Goal: Navigation & Orientation: Understand site structure

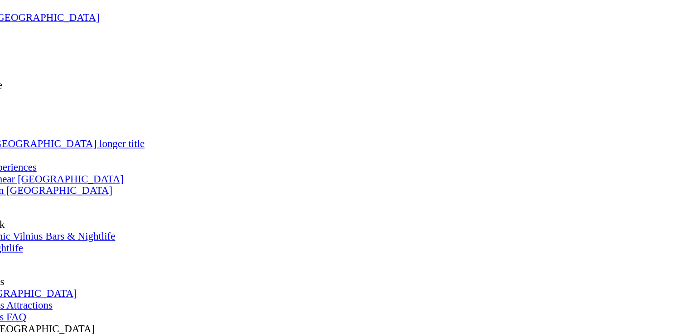
scroll to position [89, 0]
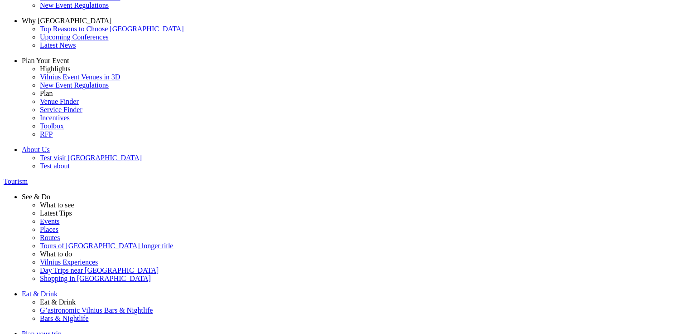
scroll to position [0, 0]
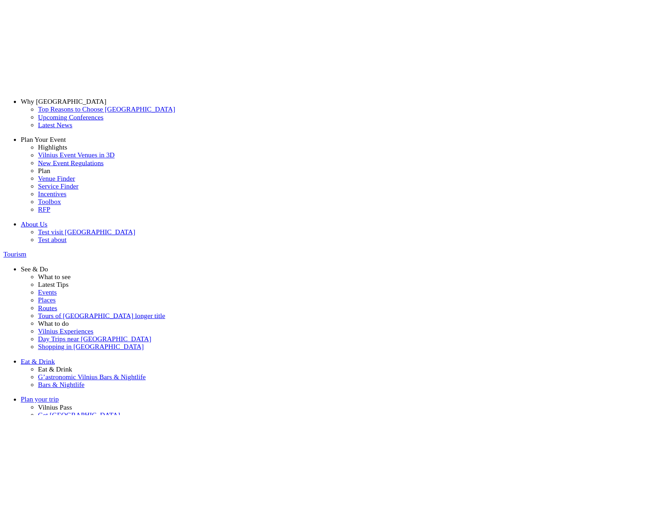
scroll to position [60, 0]
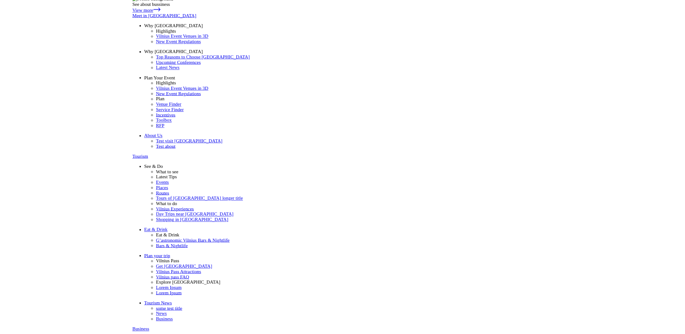
scroll to position [5, 0]
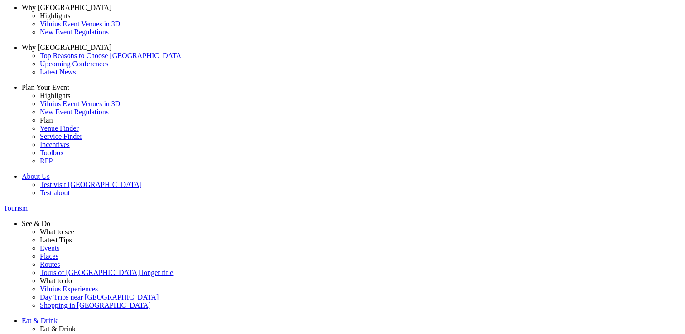
scroll to position [41, 0]
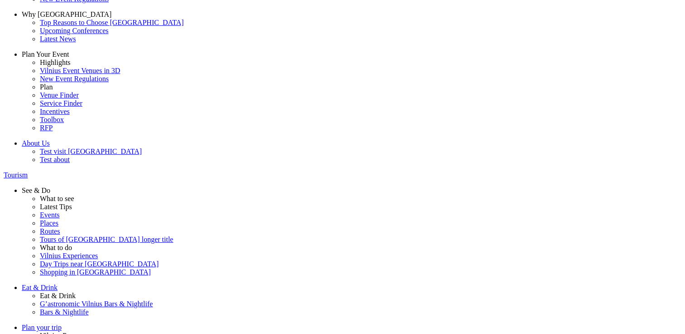
scroll to position [76, 0]
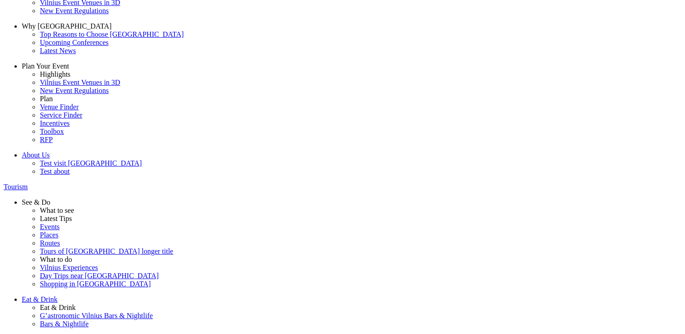
scroll to position [62, 0]
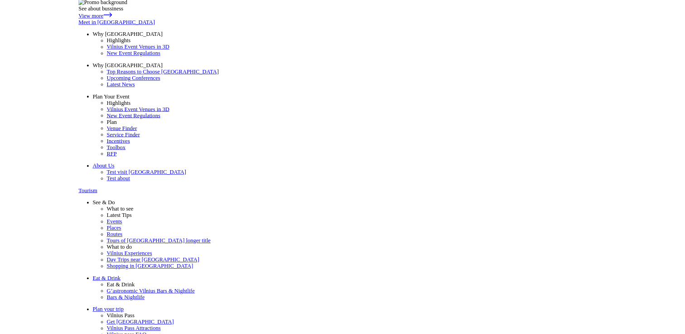
scroll to position [0, 0]
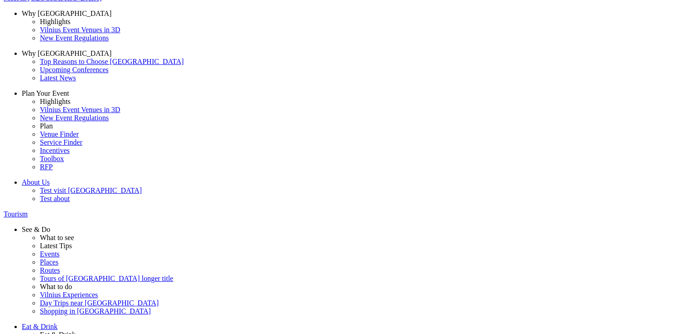
scroll to position [60, 0]
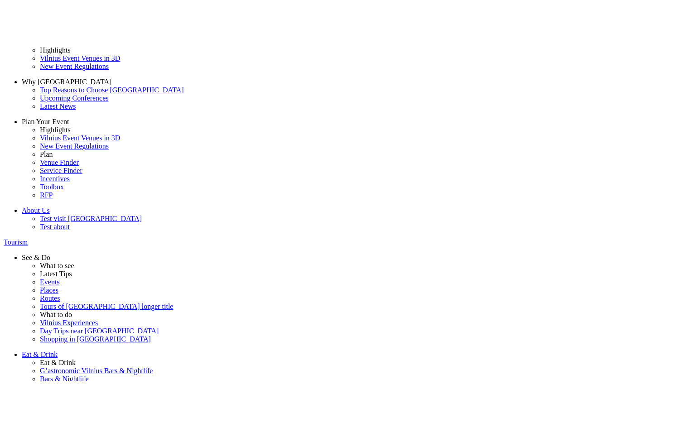
scroll to position [55, 0]
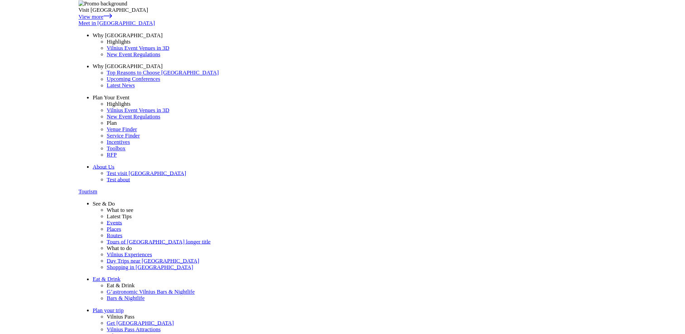
scroll to position [0, 0]
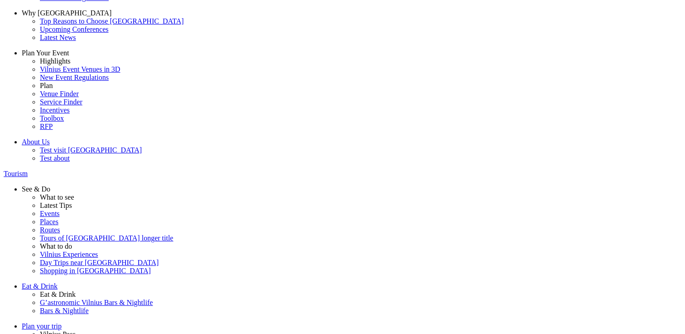
scroll to position [112, 0]
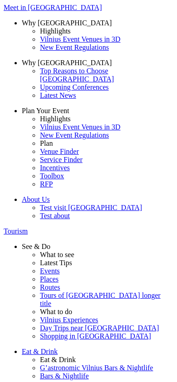
scroll to position [0, 0]
